Goal: Transaction & Acquisition: Purchase product/service

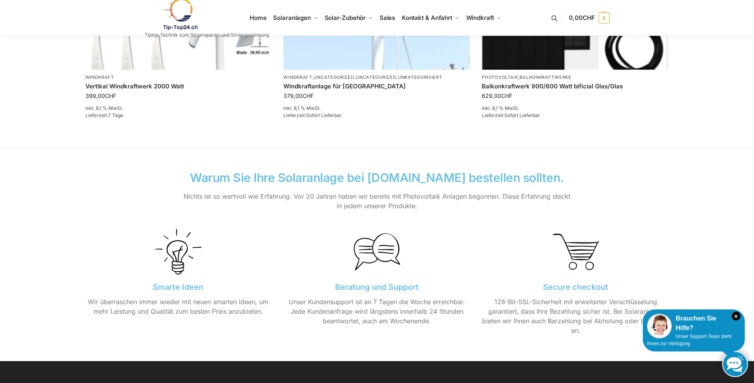
scroll to position [557, 0]
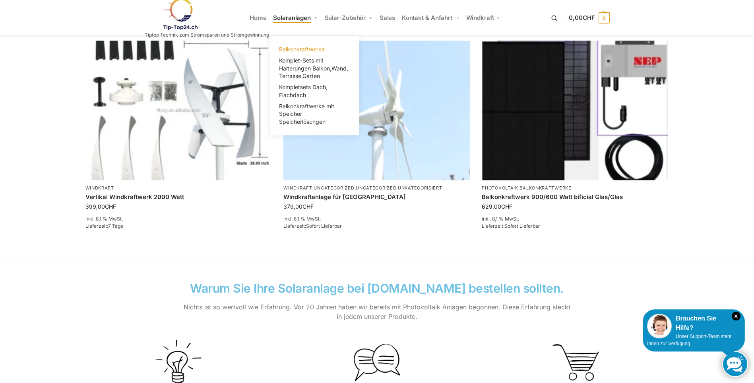
click at [309, 48] on span "Balkonkraftwerke" at bounding box center [302, 49] width 46 height 7
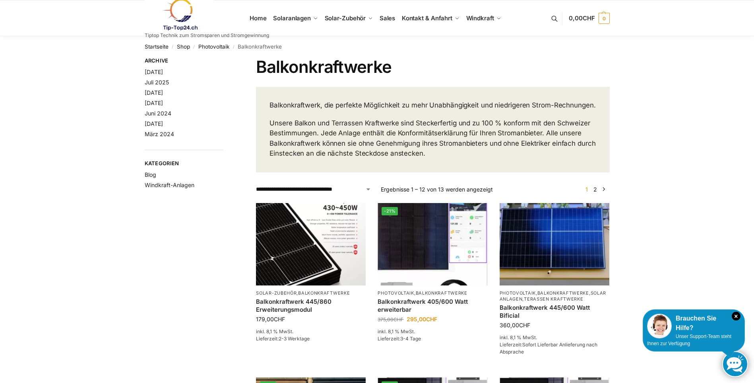
click at [260, 19] on link at bounding box center [207, 14] width 124 height 32
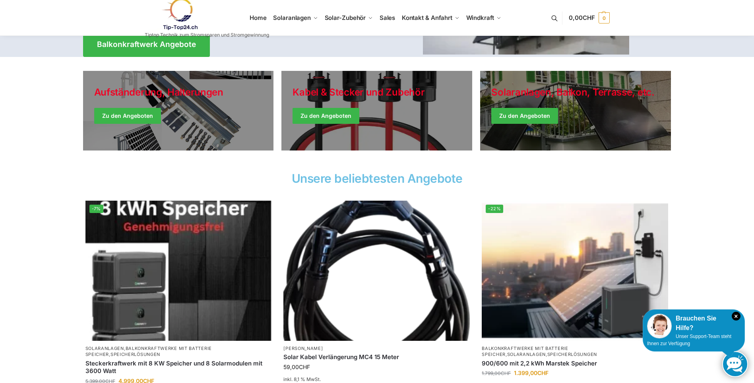
scroll to position [159, 0]
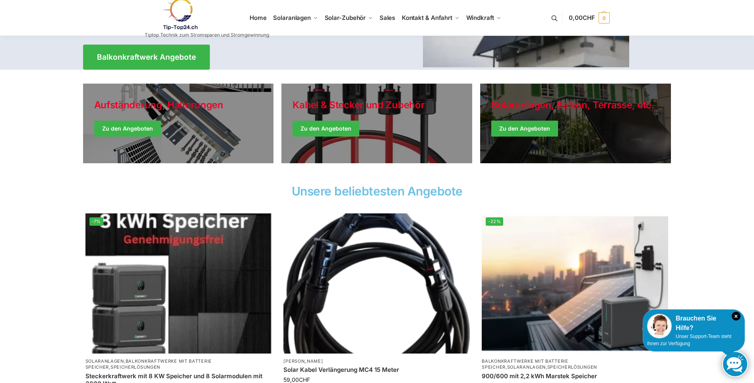
click at [540, 130] on link "Winter Jackets" at bounding box center [575, 124] width 191 height 80
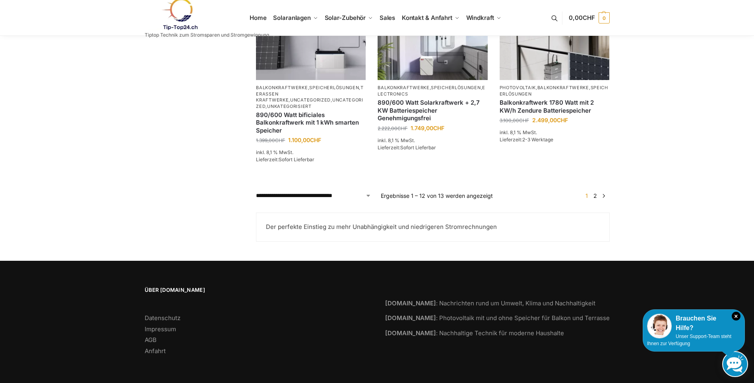
scroll to position [720, 0]
click at [586, 197] on span "1" at bounding box center [587, 195] width 6 height 7
click at [595, 194] on link "2" at bounding box center [596, 195] width 8 height 7
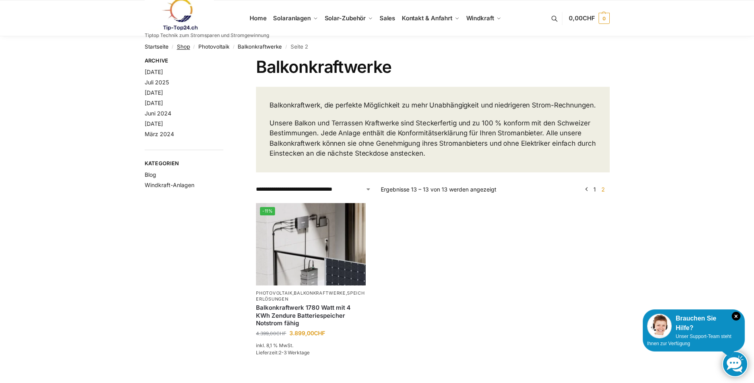
click at [183, 45] on link "Shop" at bounding box center [183, 46] width 13 height 6
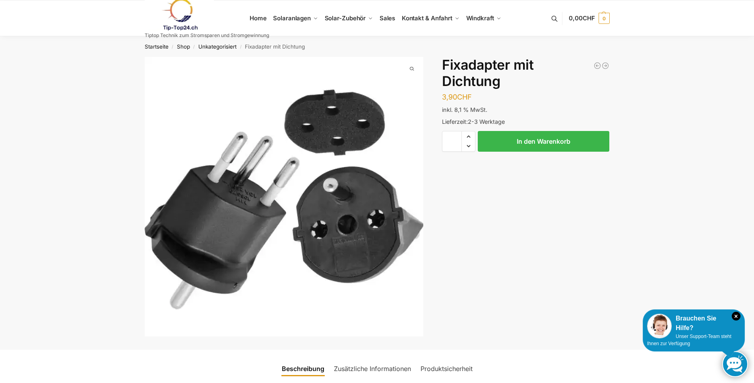
click at [551, 17] on button at bounding box center [559, 18] width 20 height 37
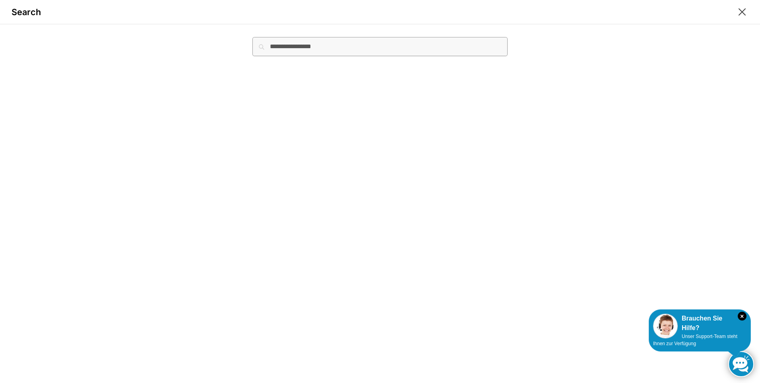
click at [356, 50] on input "Suche nach:" at bounding box center [380, 46] width 255 height 19
type input "****"
click at [481, 37] on button "Suchen" at bounding box center [494, 41] width 27 height 9
